Goal: Information Seeking & Learning: Understand process/instructions

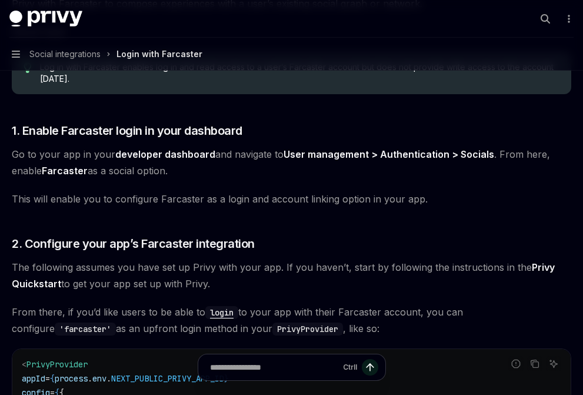
scroll to position [239, 0]
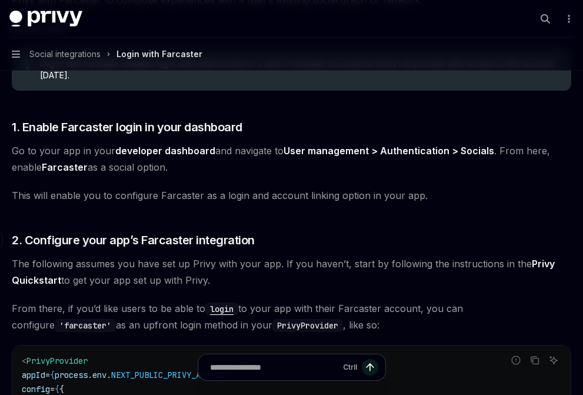
click at [368, 236] on h3 "​ 2. Configure your app’s Farcaster integration" at bounding box center [291, 240] width 559 height 16
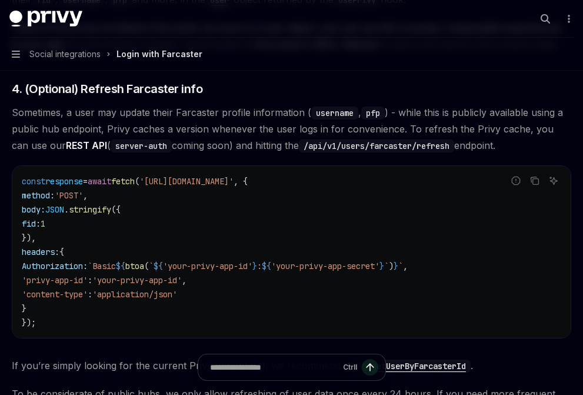
scroll to position [832, 0]
